Goal: Navigation & Orientation: Find specific page/section

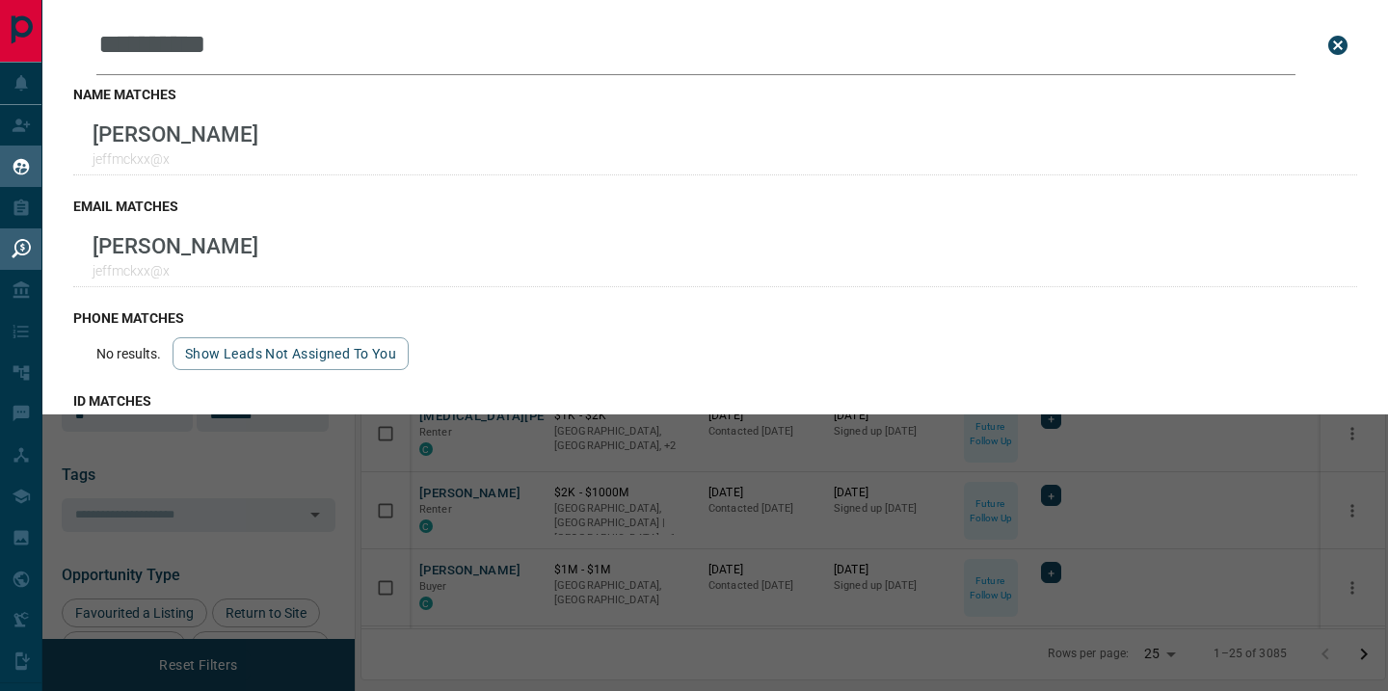
scroll to position [519, 1024]
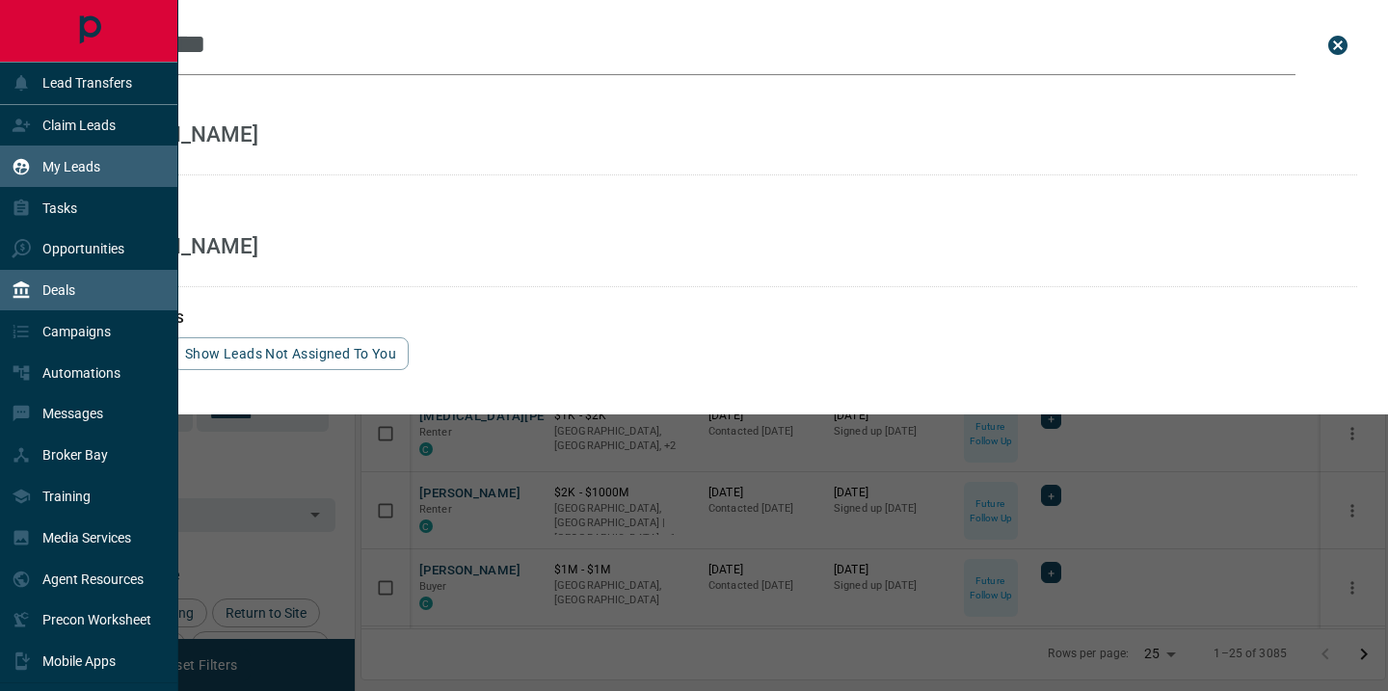
click at [70, 283] on p "Deals" at bounding box center [58, 289] width 33 height 15
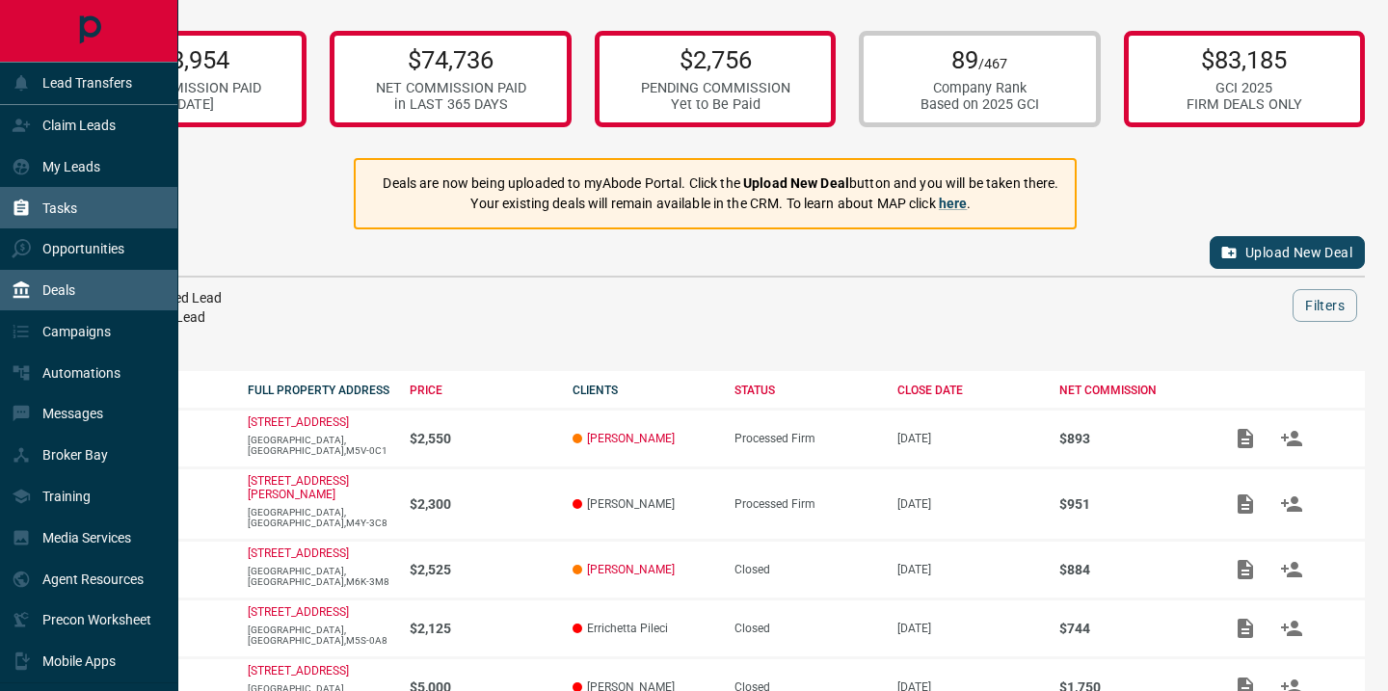
click at [62, 209] on p "Tasks" at bounding box center [59, 207] width 35 height 15
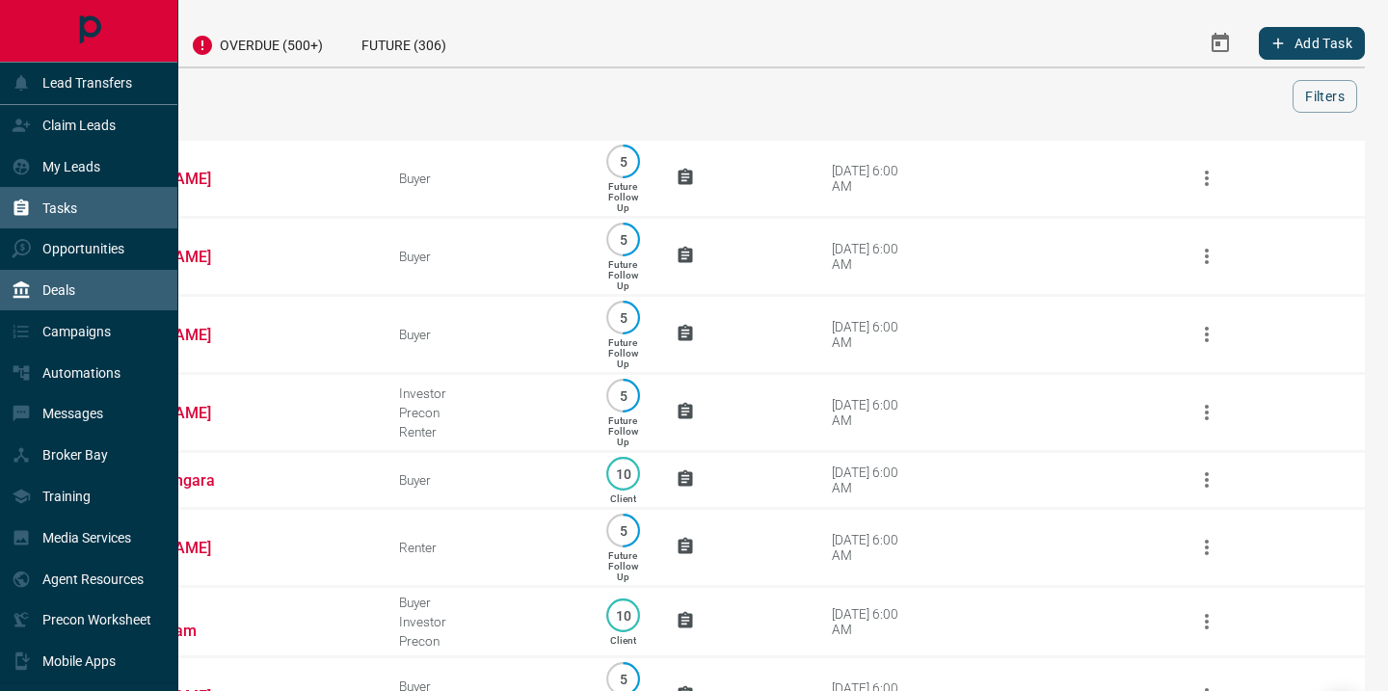
click at [40, 291] on div "Deals" at bounding box center [44, 291] width 64 height 32
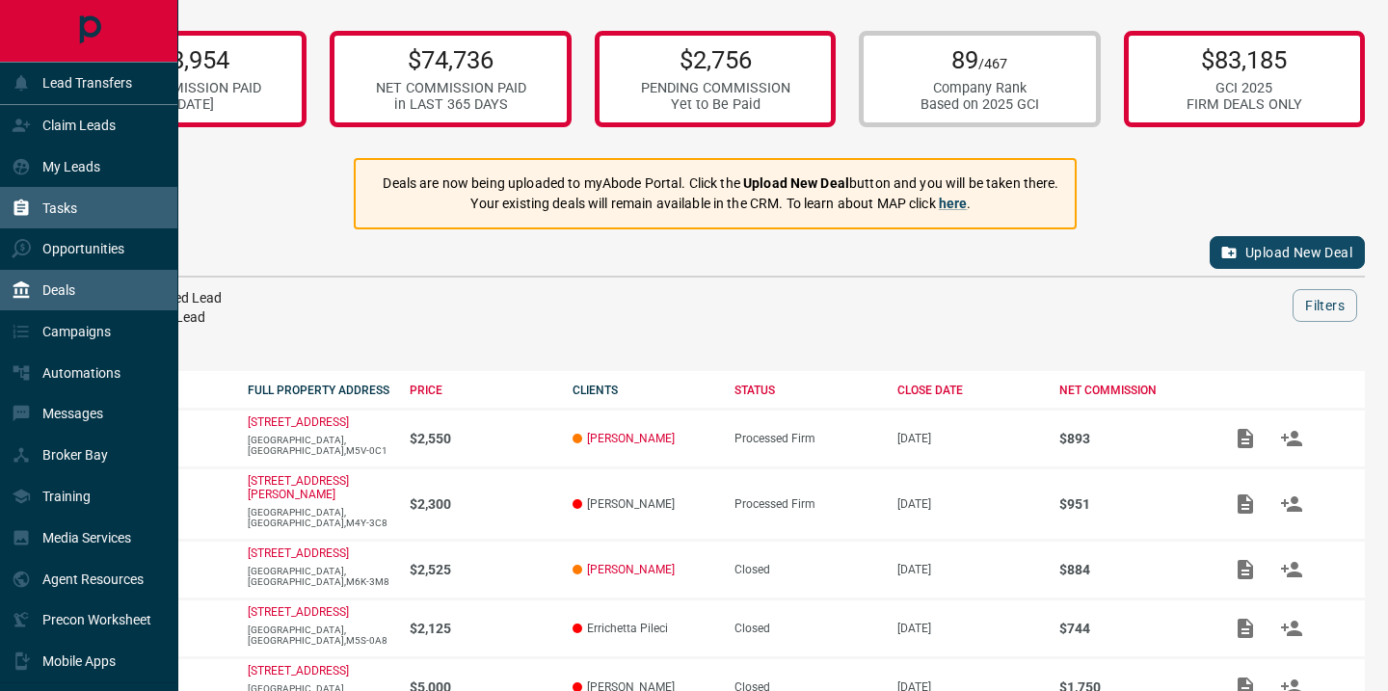
click at [53, 213] on p "Tasks" at bounding box center [59, 207] width 35 height 15
